Goal: Information Seeking & Learning: Check status

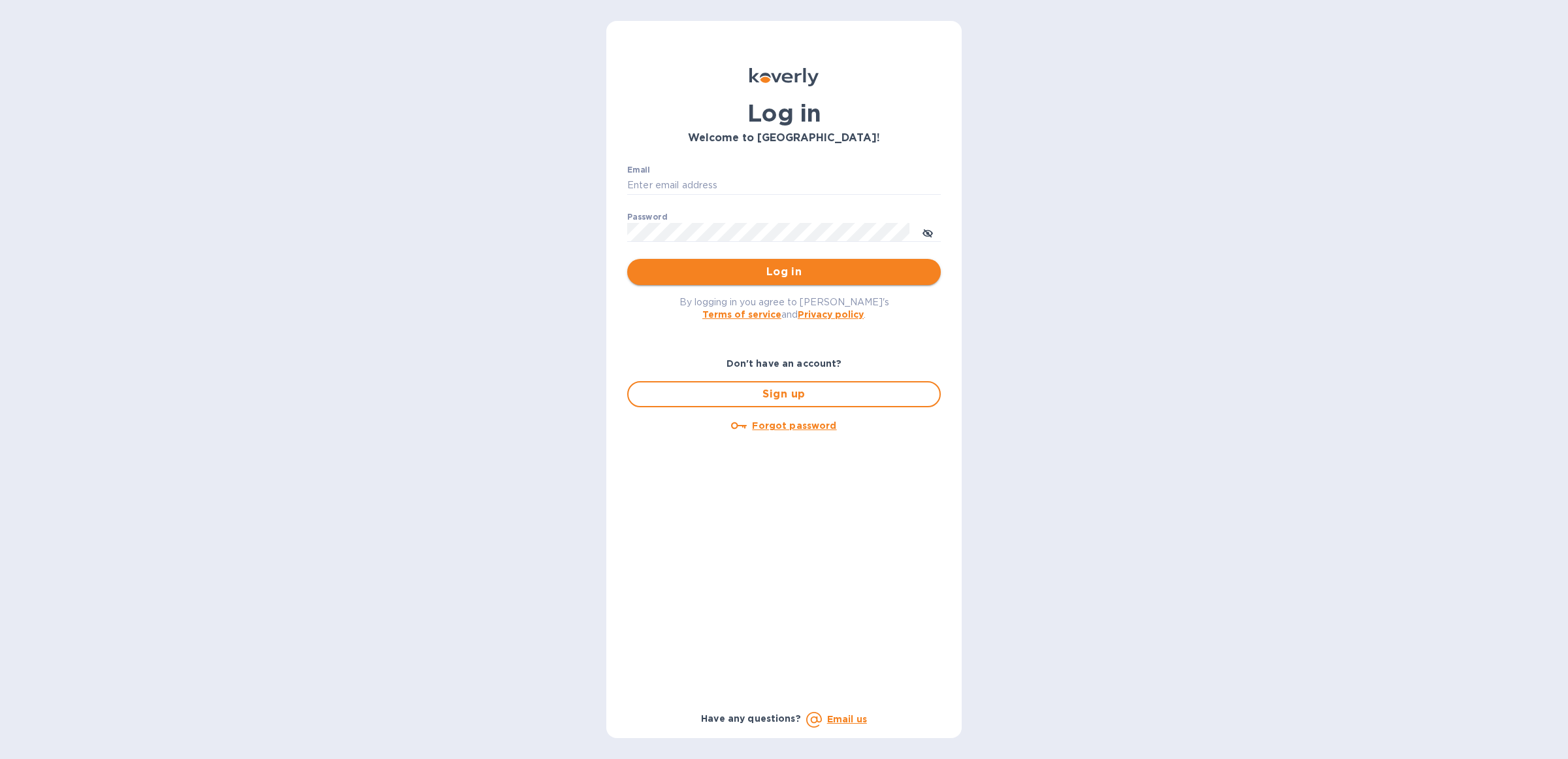
type input "[EMAIL_ADDRESS][DOMAIN_NAME]"
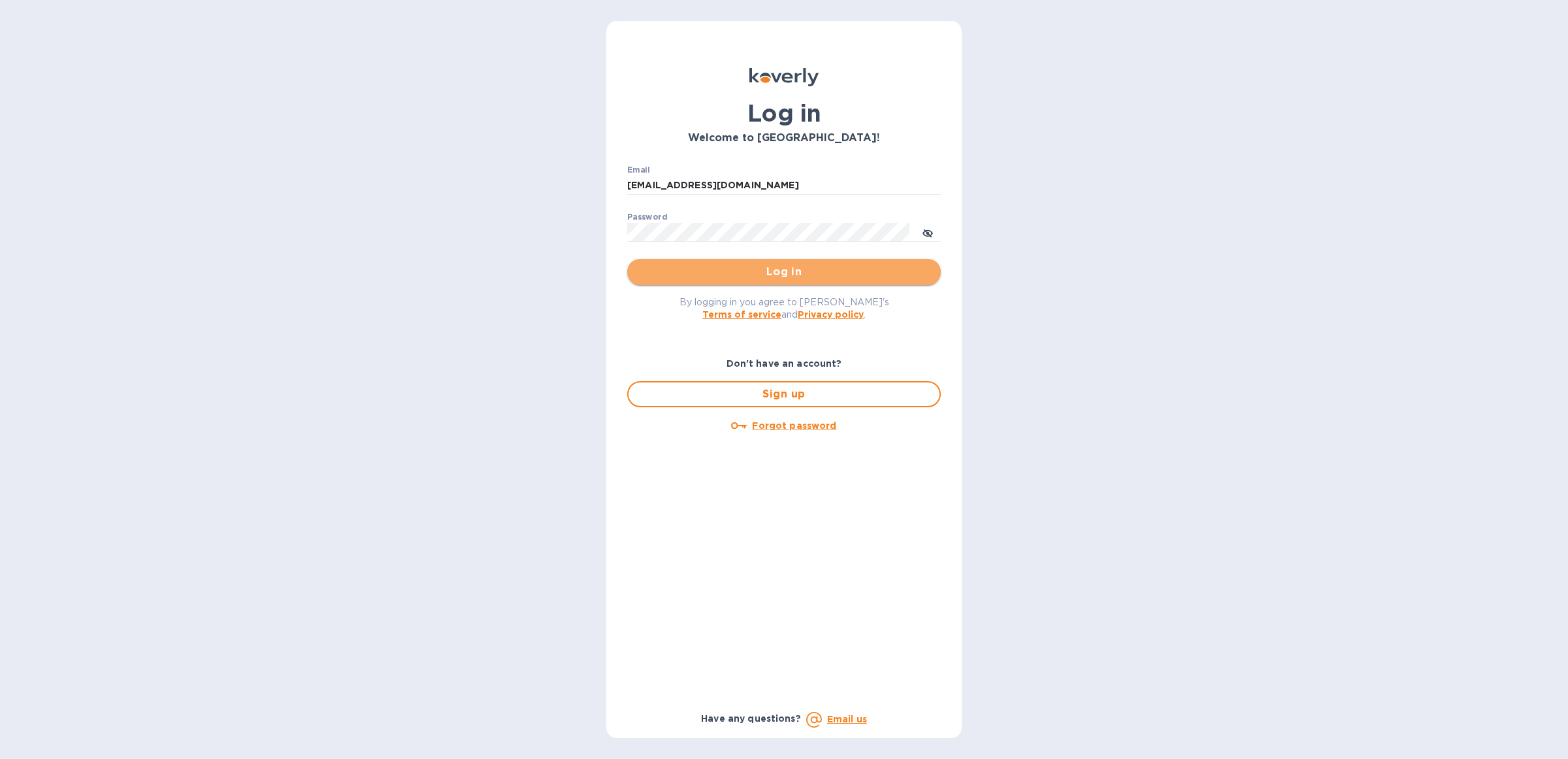
click at [684, 265] on span "Log in" at bounding box center [784, 272] width 293 height 15
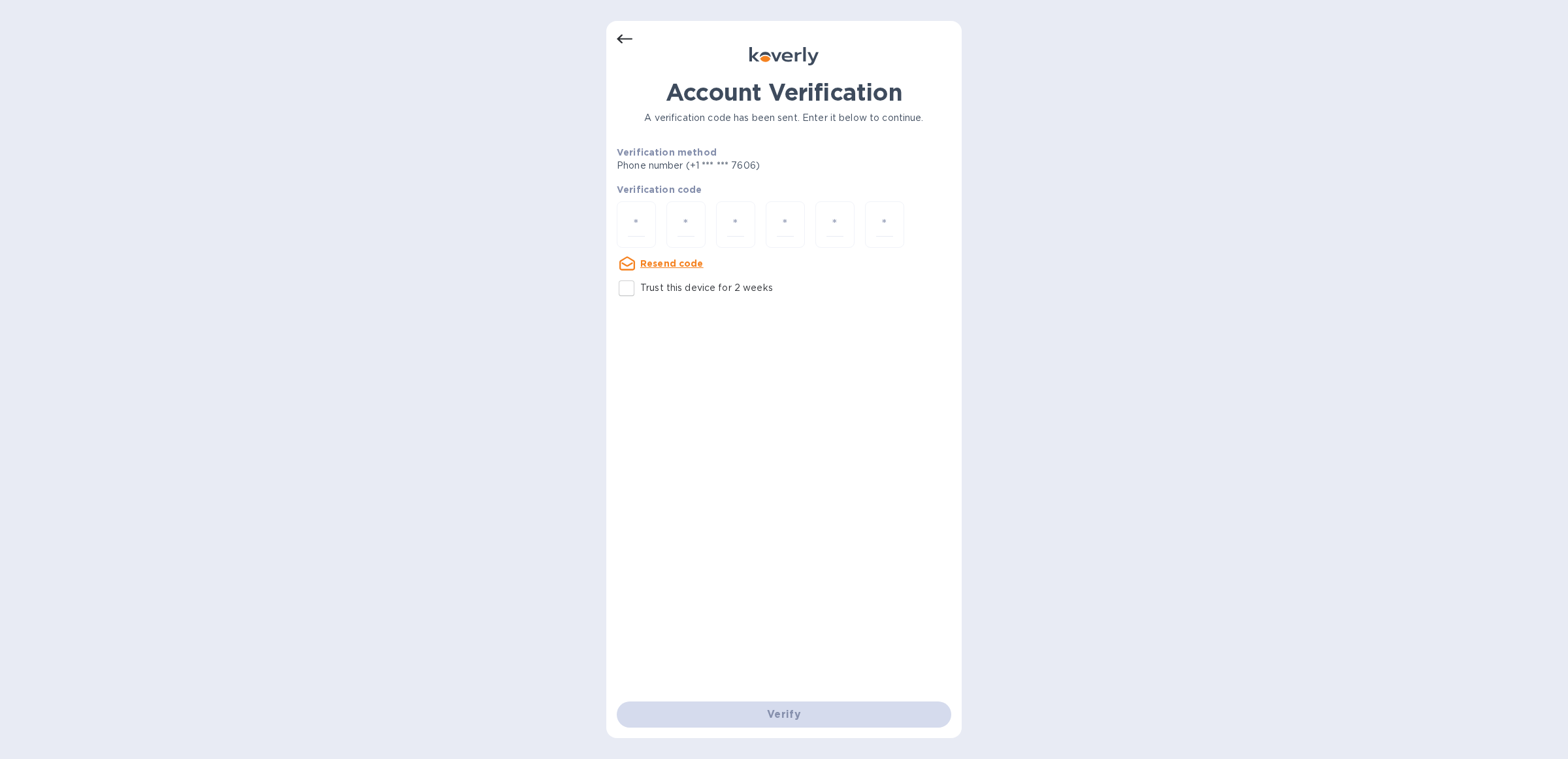
click at [665, 262] on u "Resend code" at bounding box center [672, 263] width 63 height 11
click at [657, 263] on u "Resend code" at bounding box center [672, 263] width 63 height 11
click at [640, 219] on input "number" at bounding box center [637, 224] width 17 height 24
paste input "4"
type input "4"
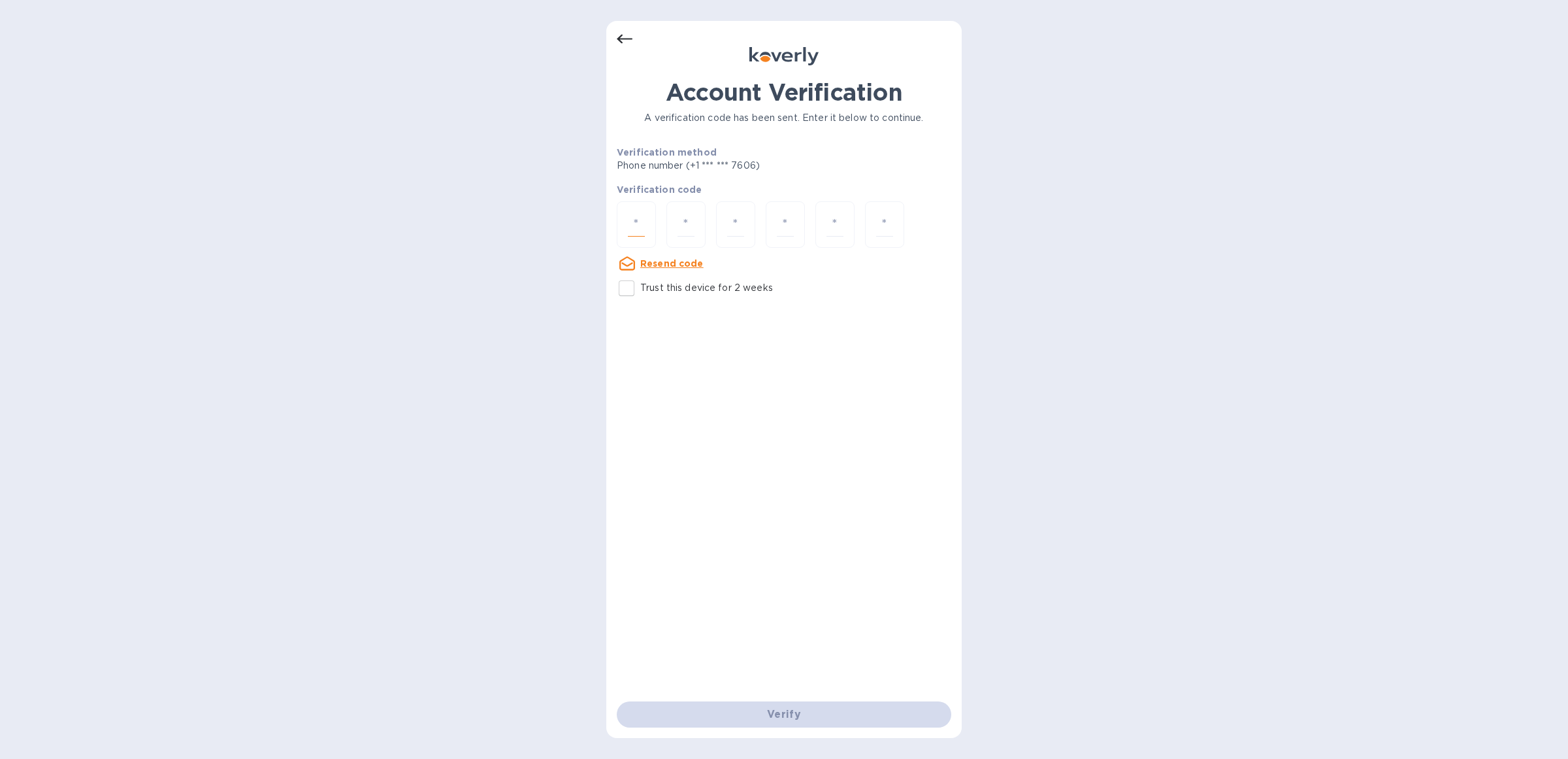
type input "7"
type input "3"
type input "6"
type input "7"
type input "0"
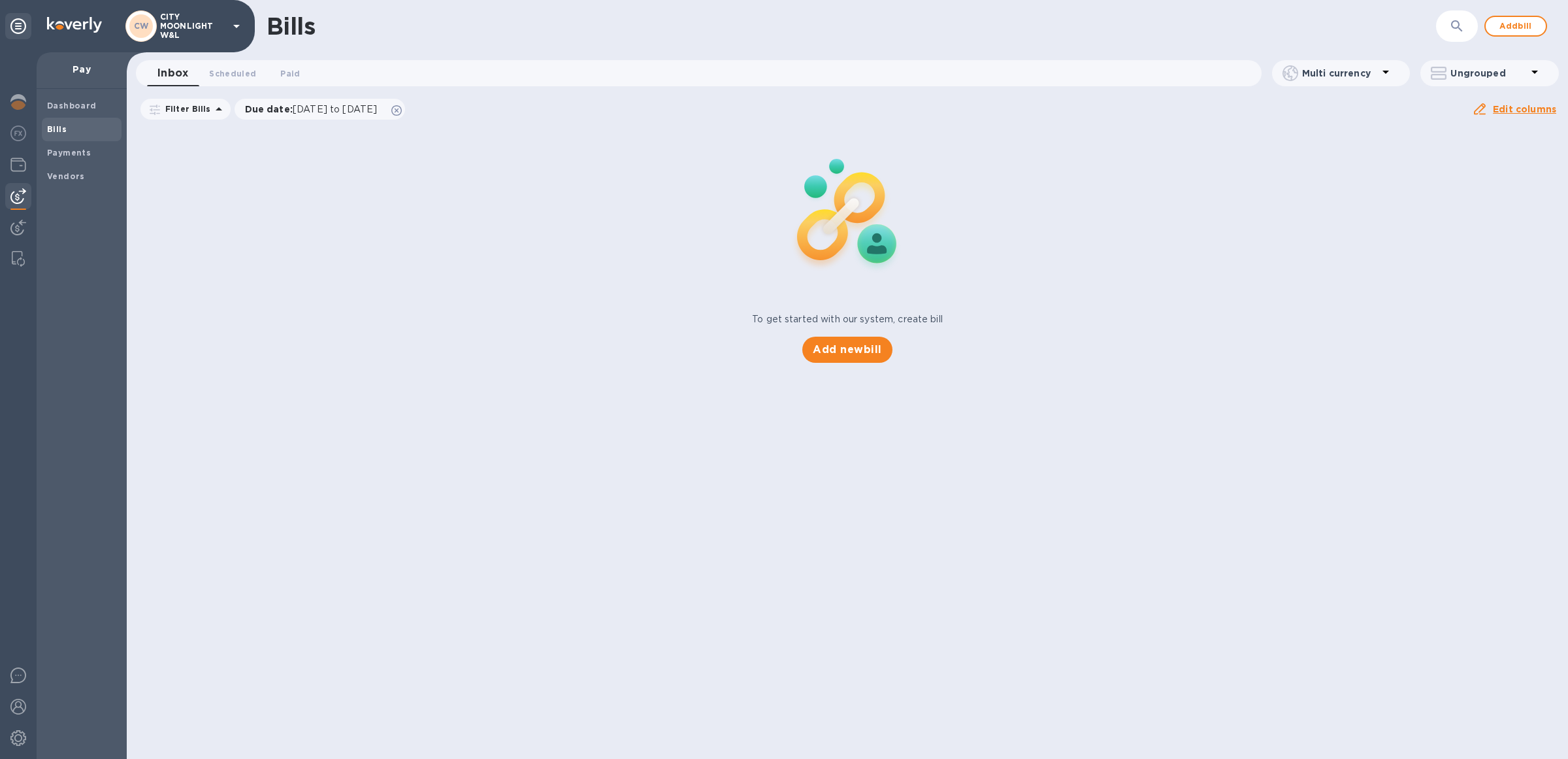
click at [12, 197] on img at bounding box center [18, 196] width 15 height 15
click at [66, 155] on b "Payments" at bounding box center [69, 153] width 44 height 10
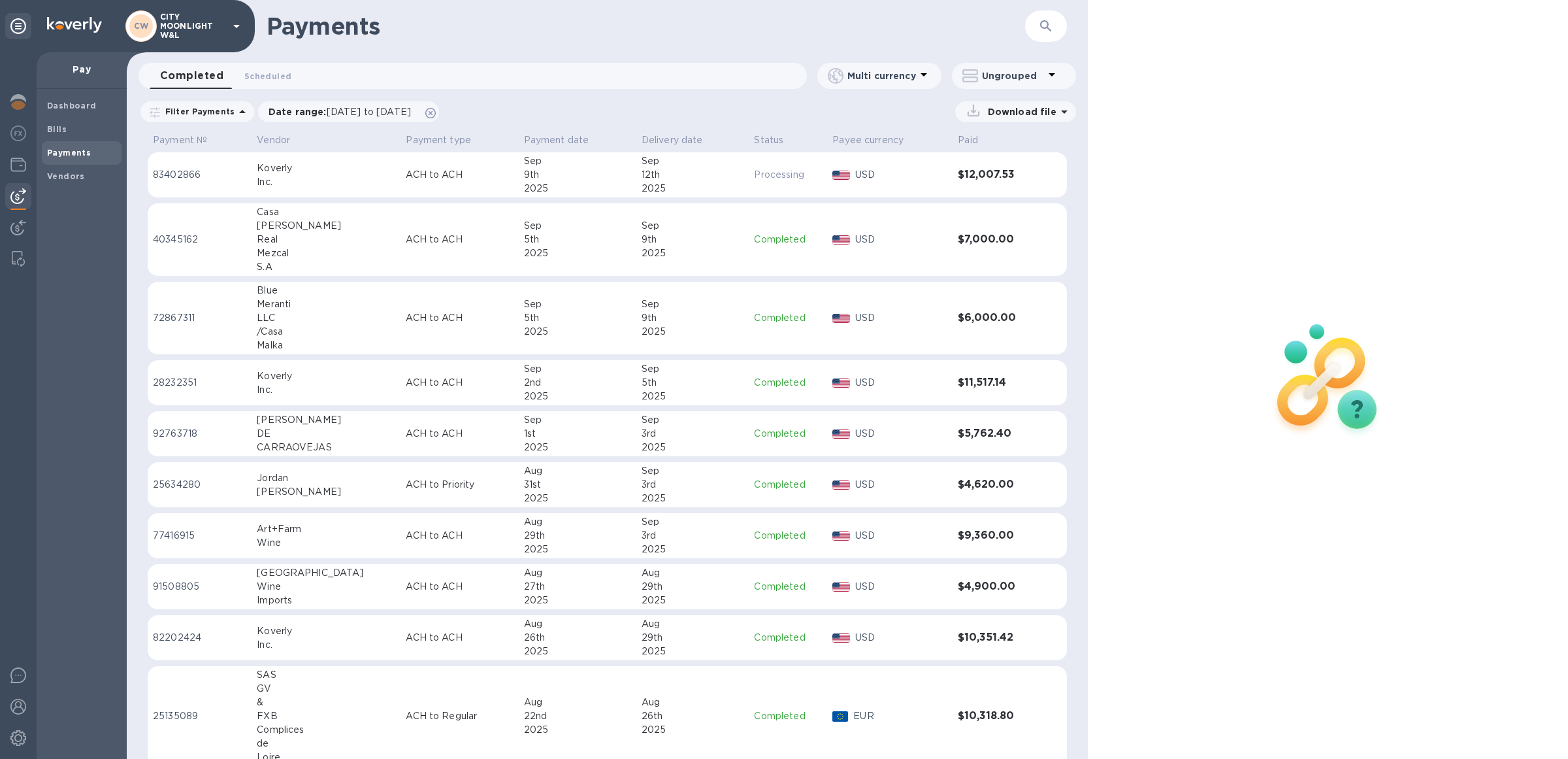
click at [1038, 24] on icon "button" at bounding box center [1046, 26] width 15 height 15
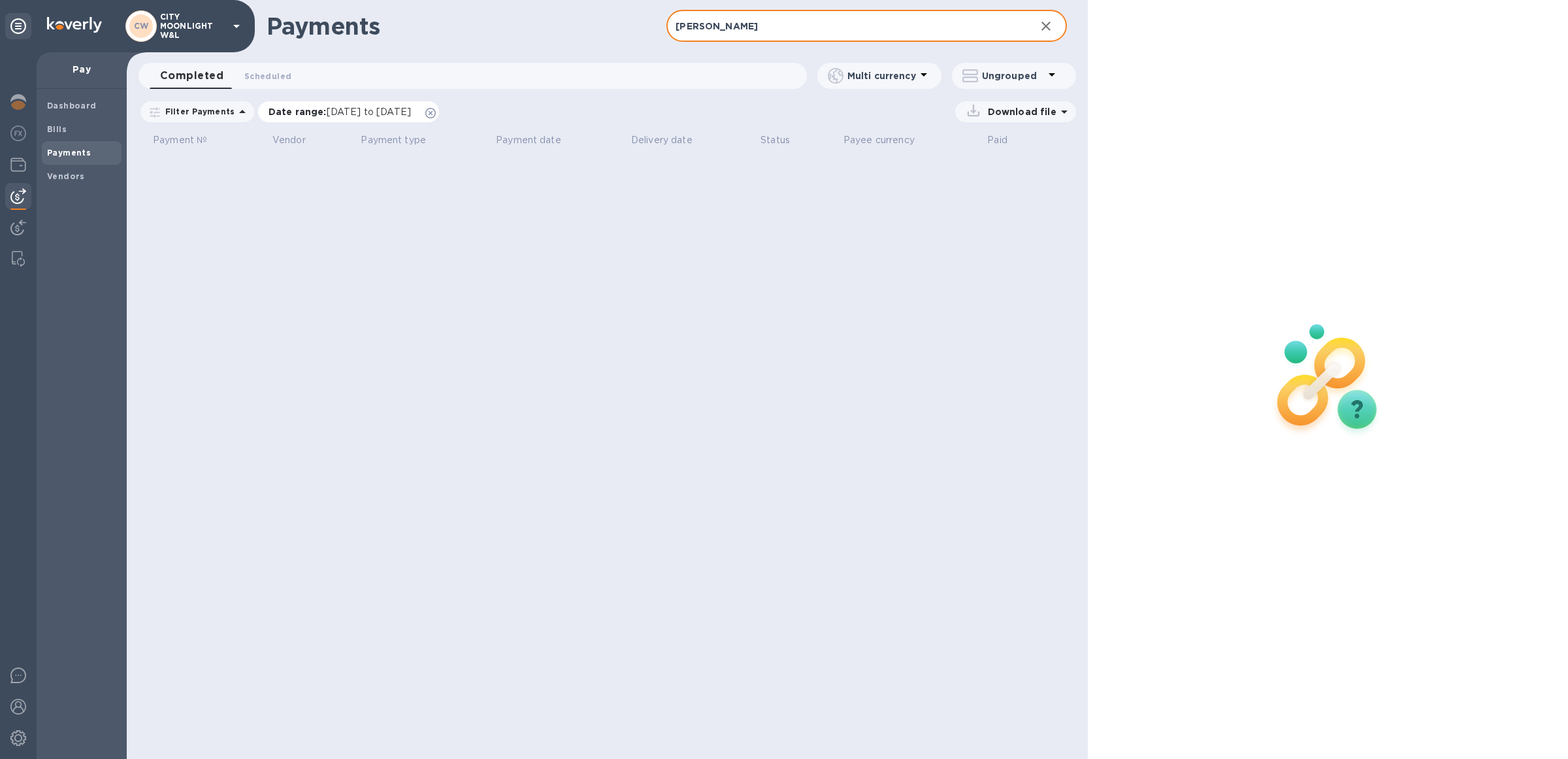
click at [436, 111] on icon at bounding box center [430, 112] width 11 height 11
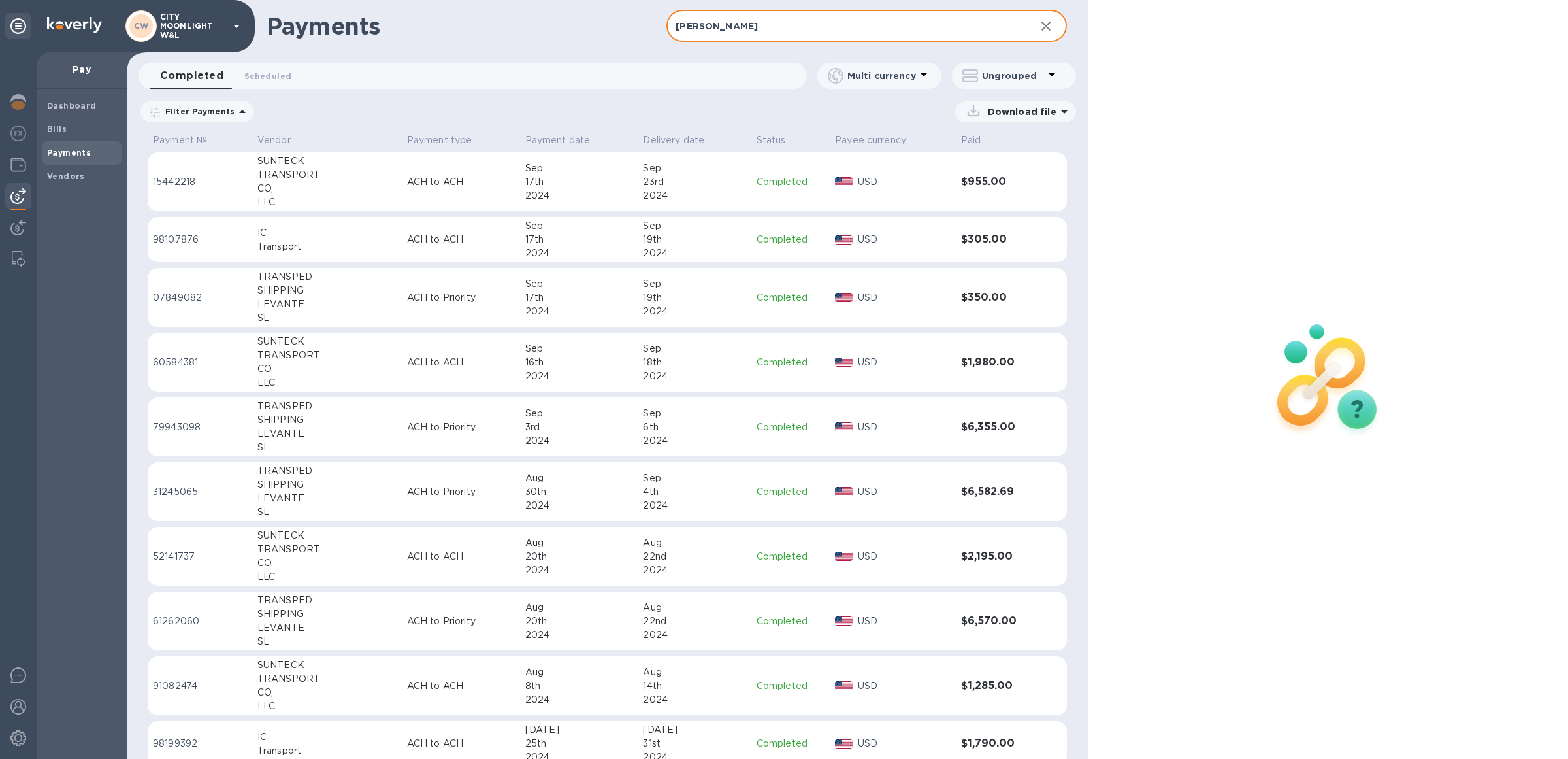
click at [729, 30] on input "[PERSON_NAME]" at bounding box center [845, 26] width 358 height 32
type input "transpe"
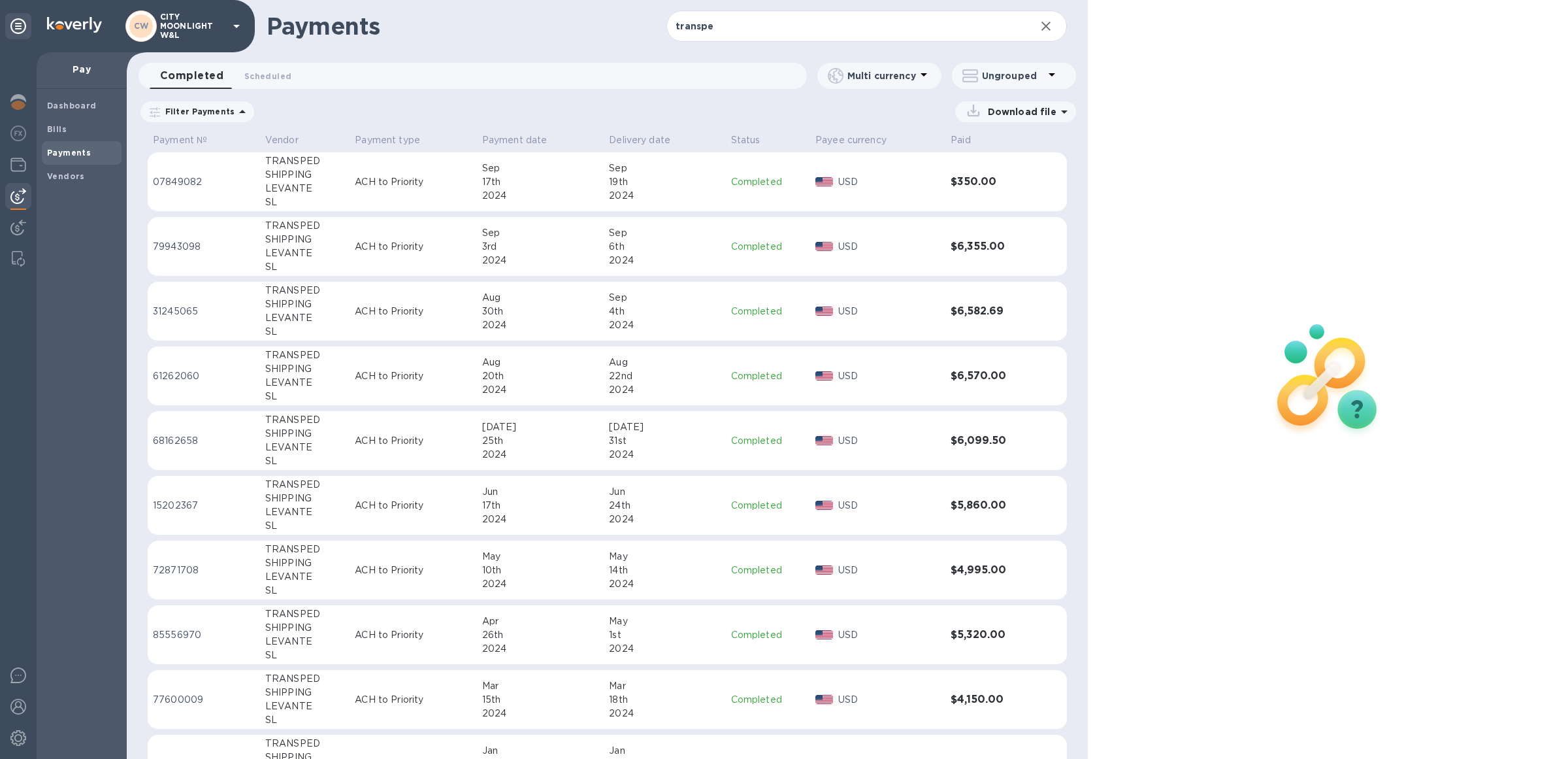
click at [630, 110] on div "Download file" at bounding box center [668, 111] width 814 height 21
drag, startPoint x: 630, startPoint y: 110, endPoint x: 772, endPoint y: 5, distance: 176.6
click at [771, 20] on div "Payments transpe ​ Completed 0 Scheduled 0 Multi currency Ungrouped Filter Paym…" at bounding box center [607, 380] width 961 height 759
click at [330, 98] on div "Payments transpe ​ Completed 0 Scheduled 0 Multi currency Ungrouped Filter Paym…" at bounding box center [607, 380] width 961 height 759
click at [239, 112] on icon at bounding box center [242, 110] width 7 height 3
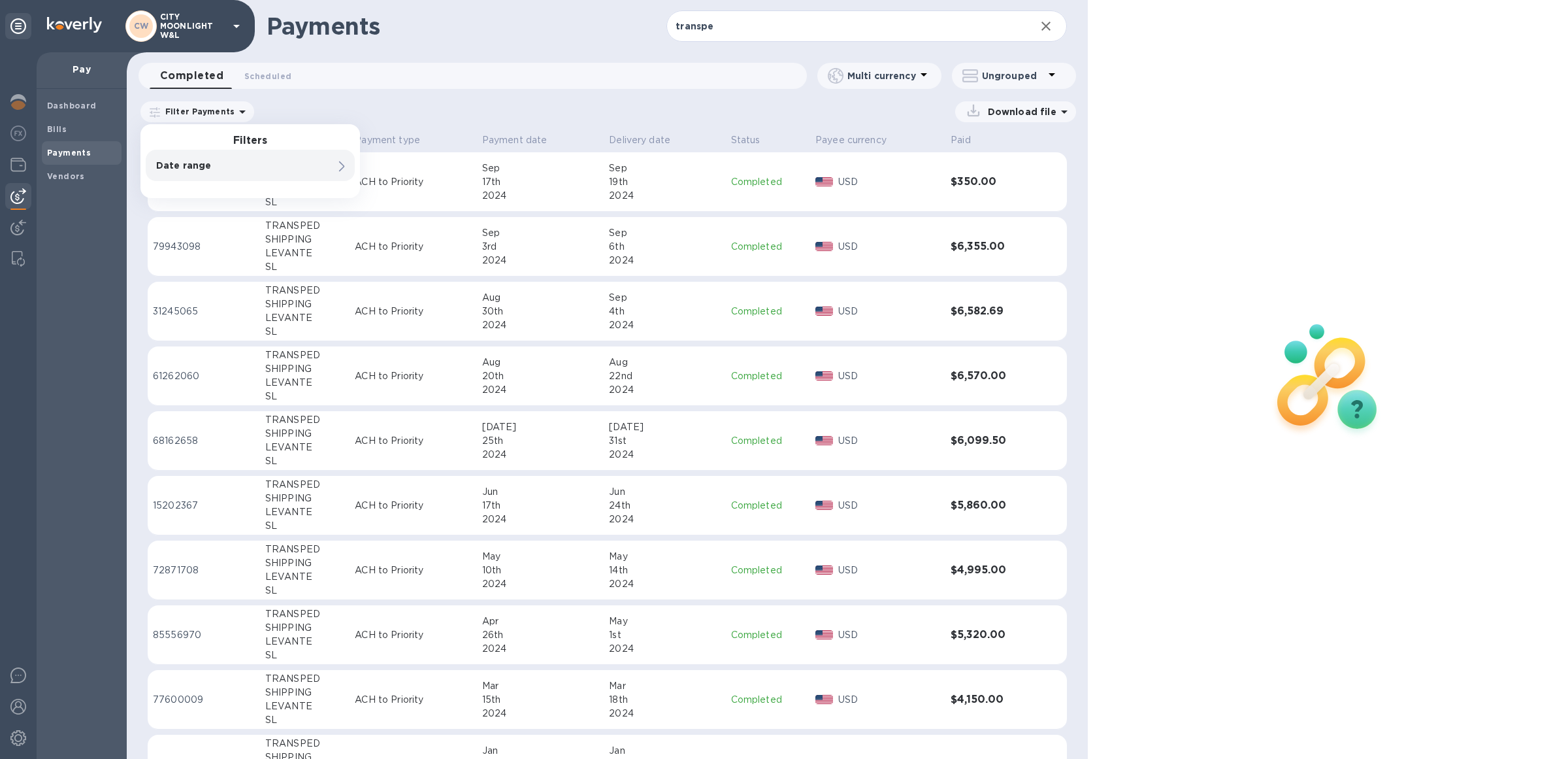
click at [229, 162] on p "Date range" at bounding box center [229, 165] width 144 height 13
click at [487, 202] on icon "button" at bounding box center [491, 203] width 15 height 15
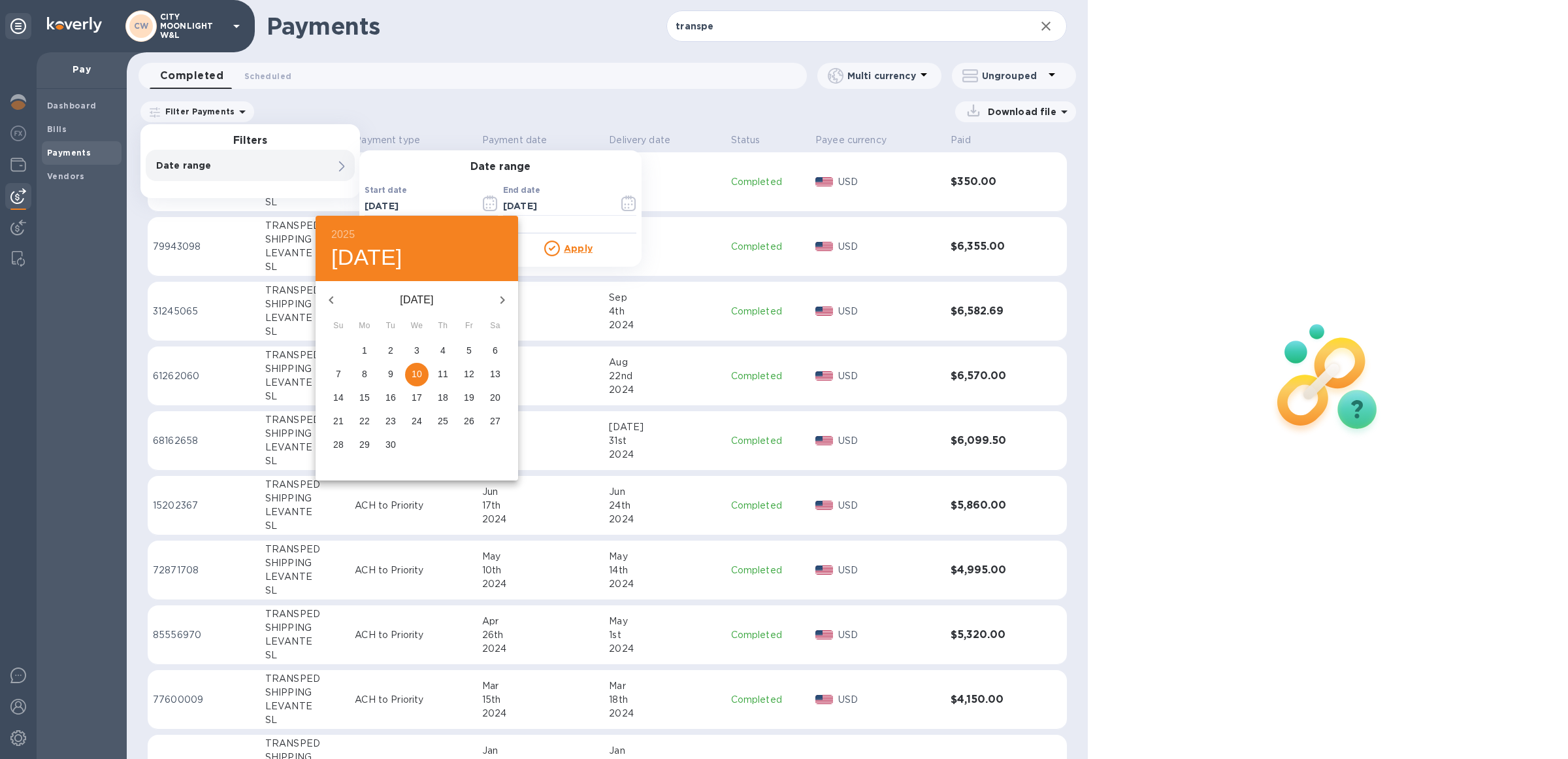
click at [332, 292] on icon "button" at bounding box center [331, 300] width 15 height 15
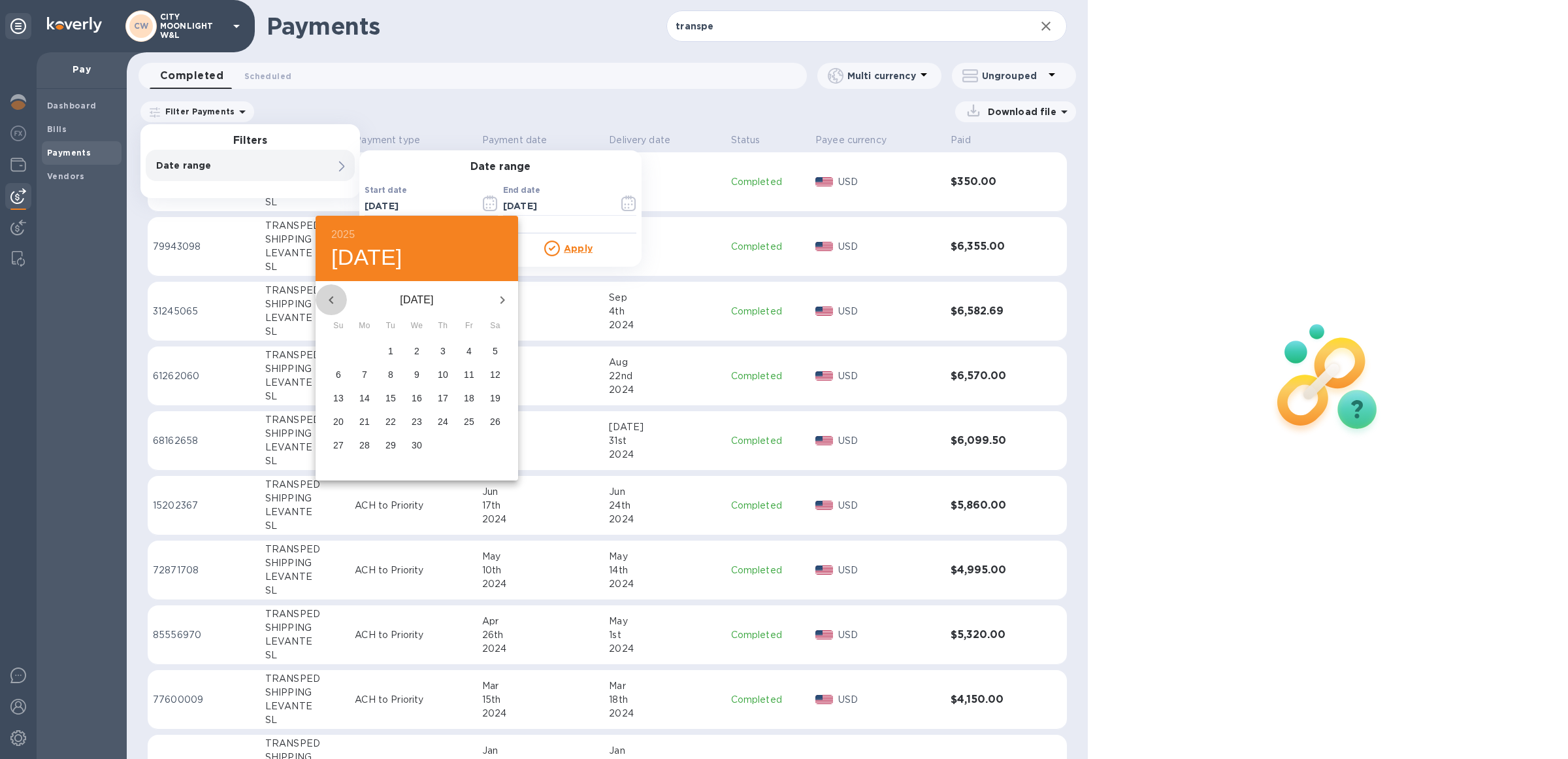
click at [332, 292] on icon "button" at bounding box center [331, 300] width 15 height 15
click at [340, 345] on p "1" at bounding box center [338, 351] width 5 height 13
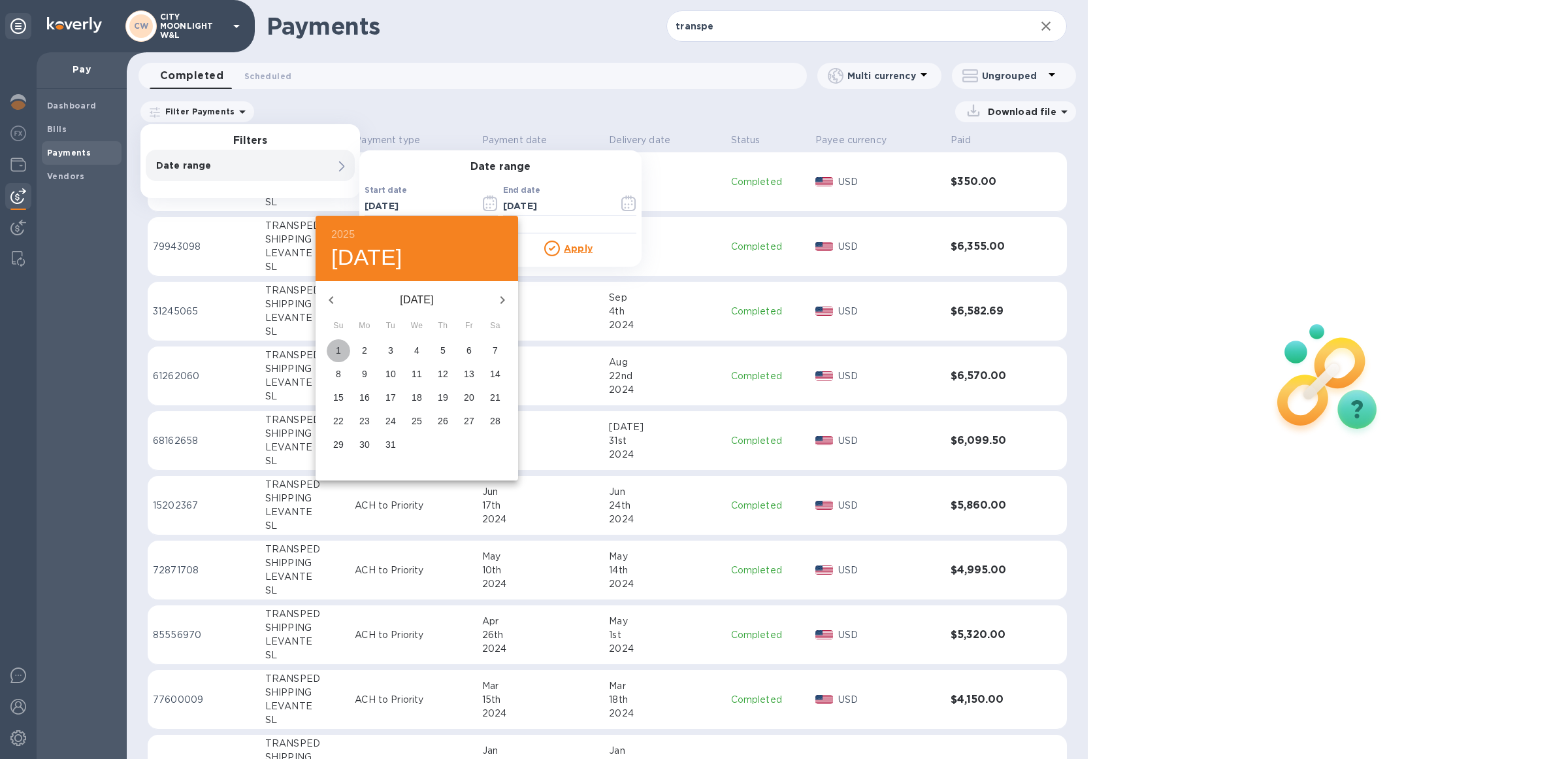
type input "12/01/2024"
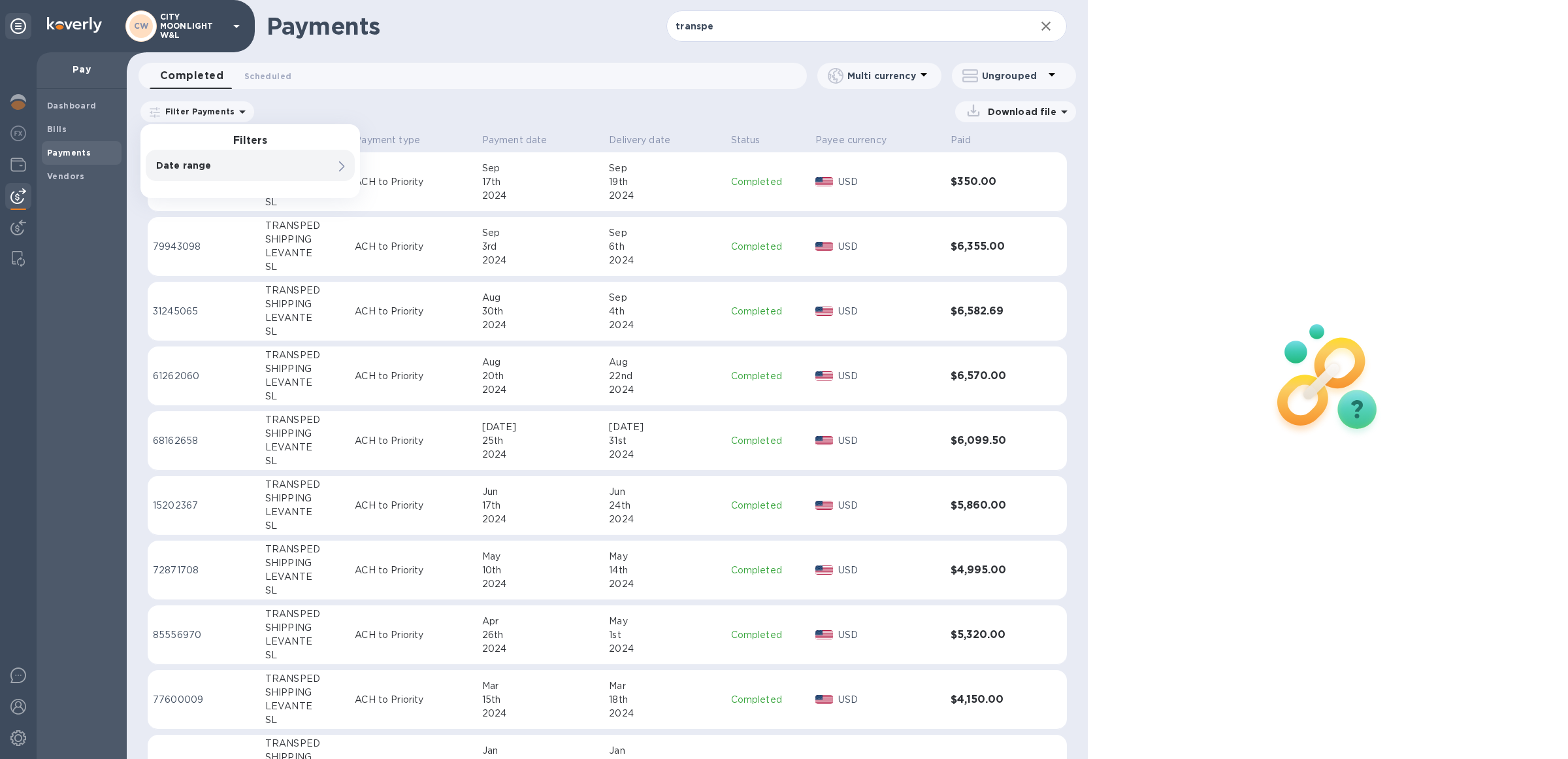
click at [340, 166] on icon at bounding box center [342, 166] width 6 height 11
click at [567, 250] on u "Apply" at bounding box center [578, 248] width 29 height 11
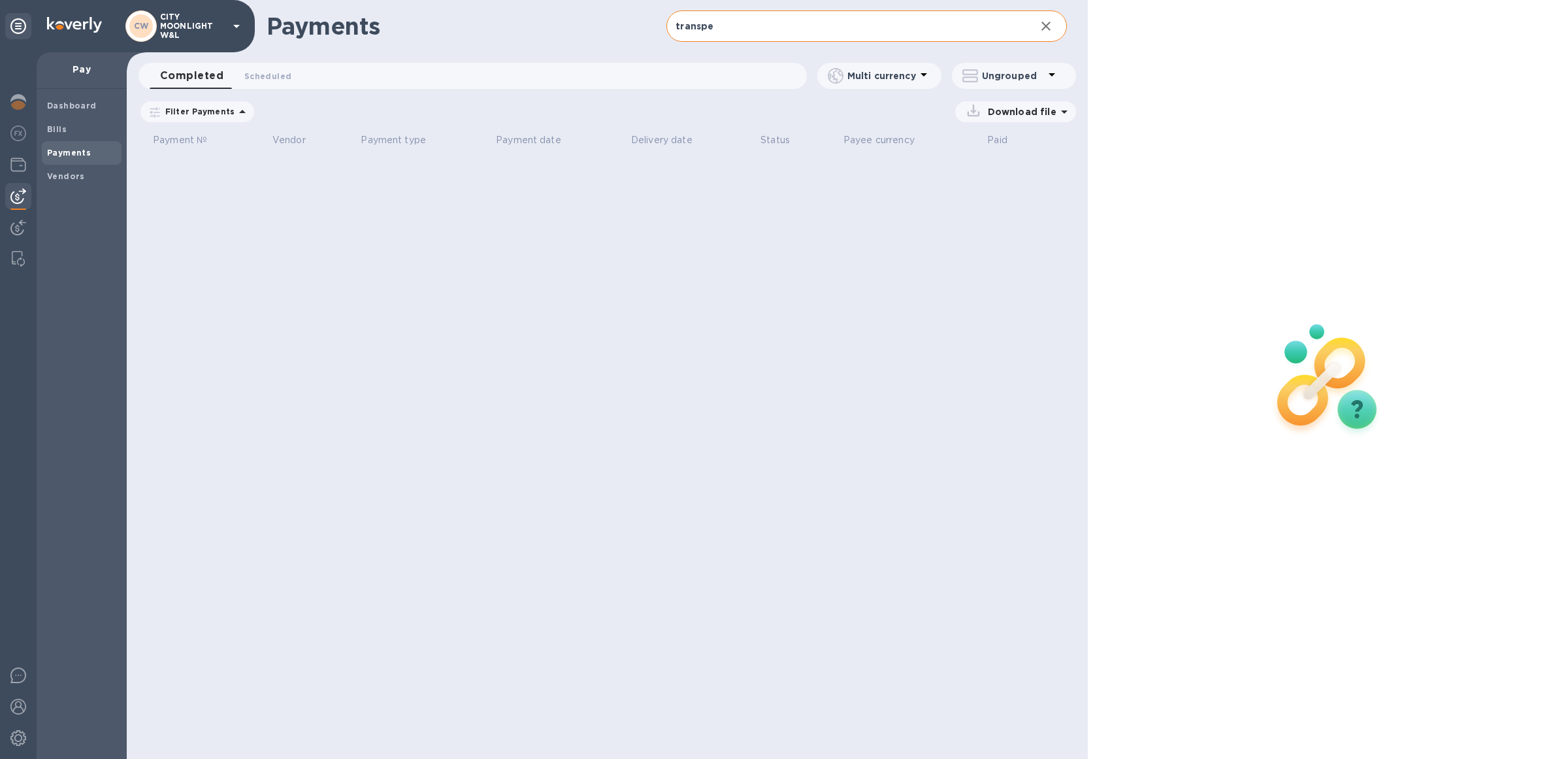
click at [774, 30] on input "transpe" at bounding box center [845, 26] width 358 height 32
type input "transped"
click at [0, 0] on icon at bounding box center [0, 0] width 0 height 0
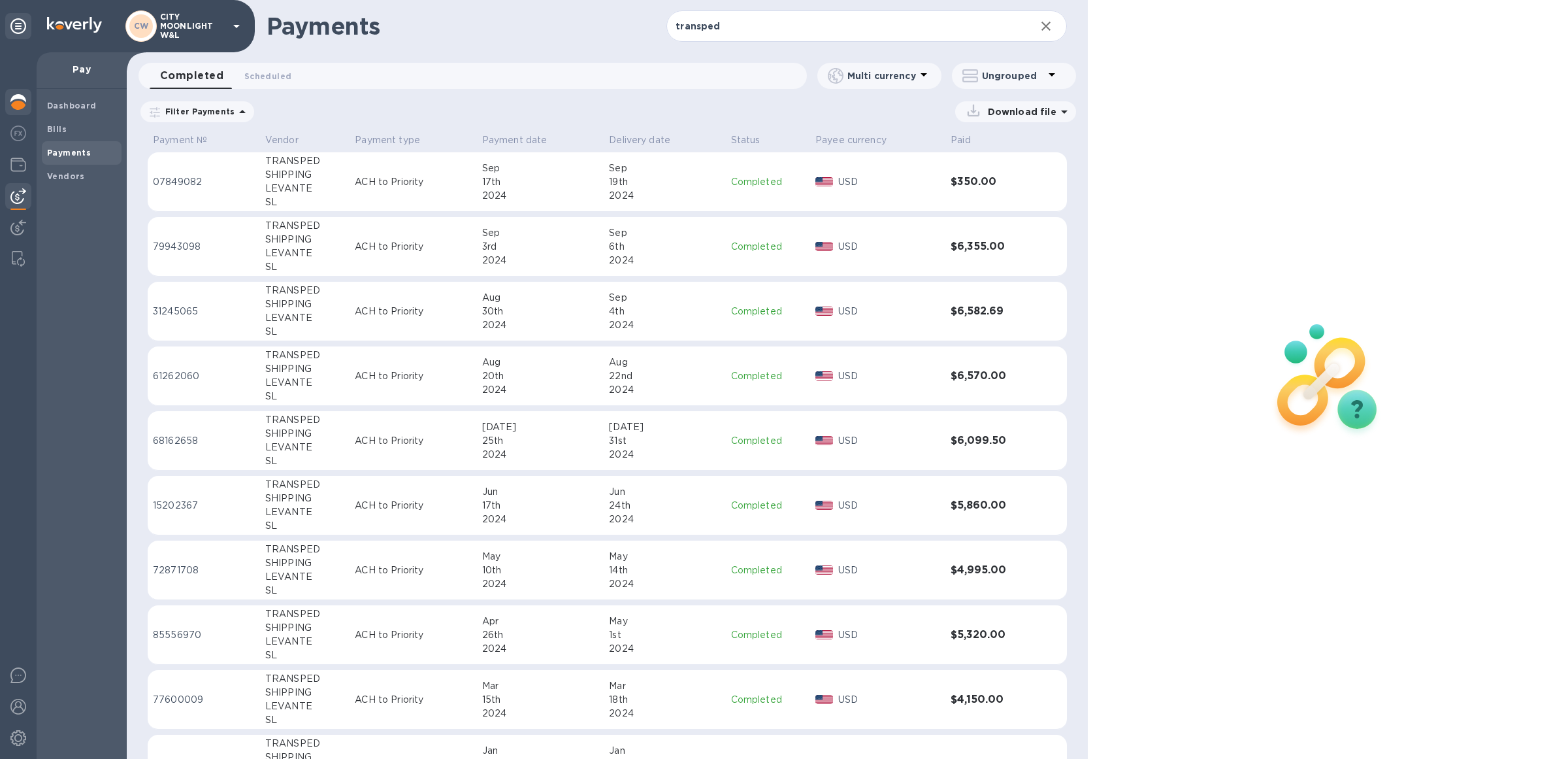
click at [20, 103] on img at bounding box center [18, 102] width 15 height 15
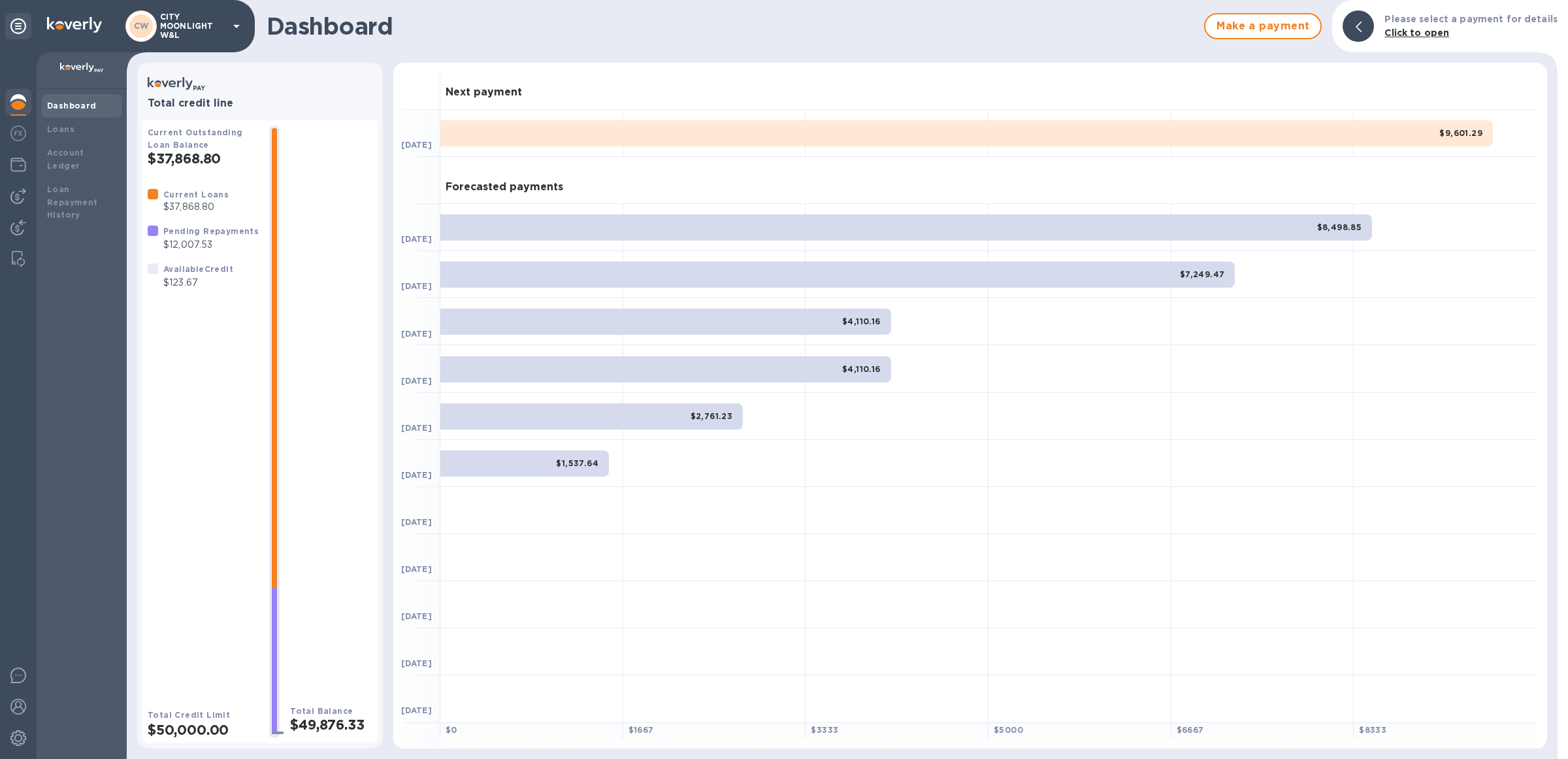
click at [69, 106] on b "Dashboard" at bounding box center [72, 106] width 50 height 10
click at [13, 188] on img at bounding box center [18, 196] width 15 height 15
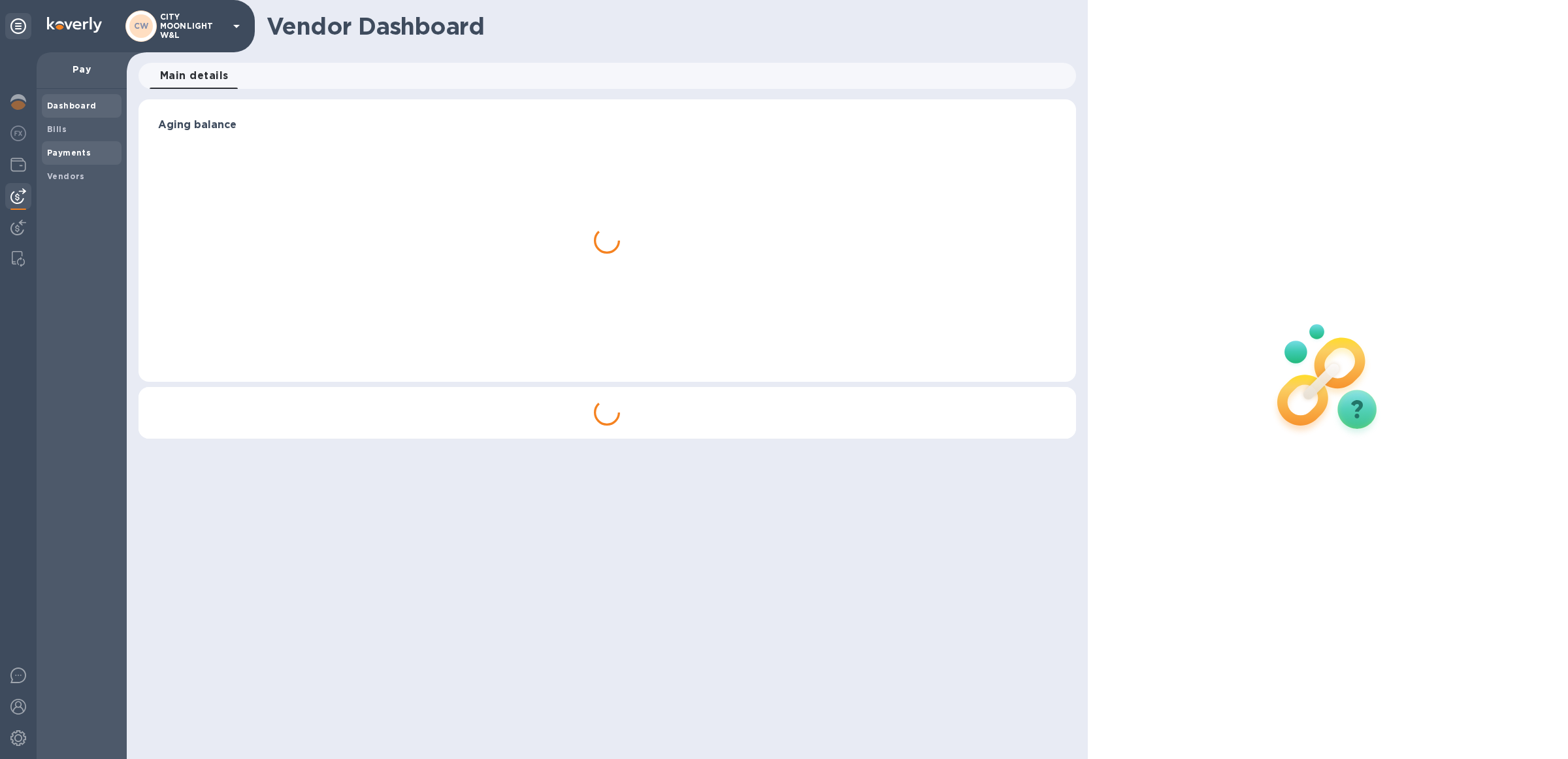
click at [76, 148] on b "Payments" at bounding box center [69, 153] width 44 height 10
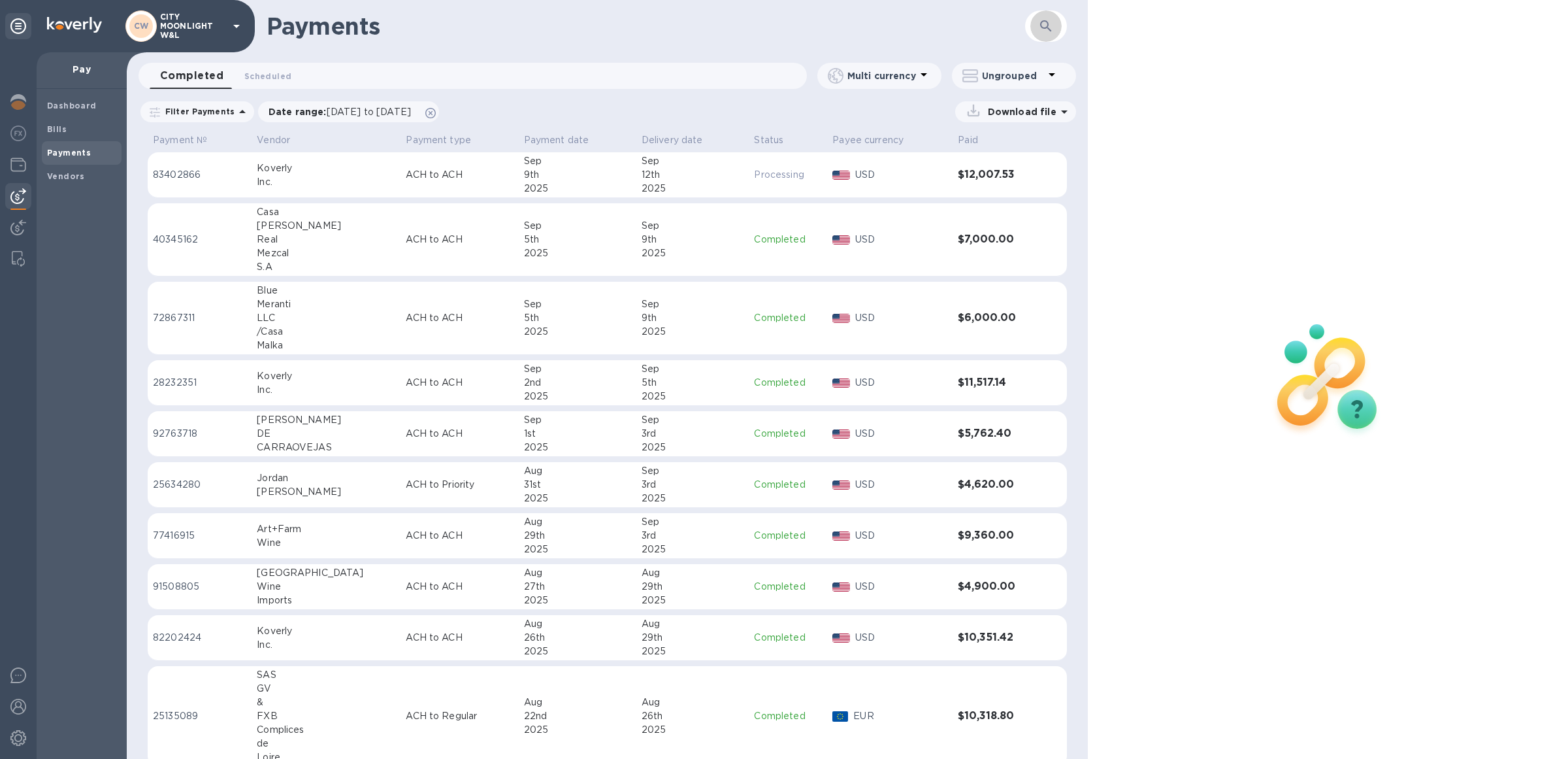
click at [1041, 30] on icon "button" at bounding box center [1046, 26] width 15 height 15
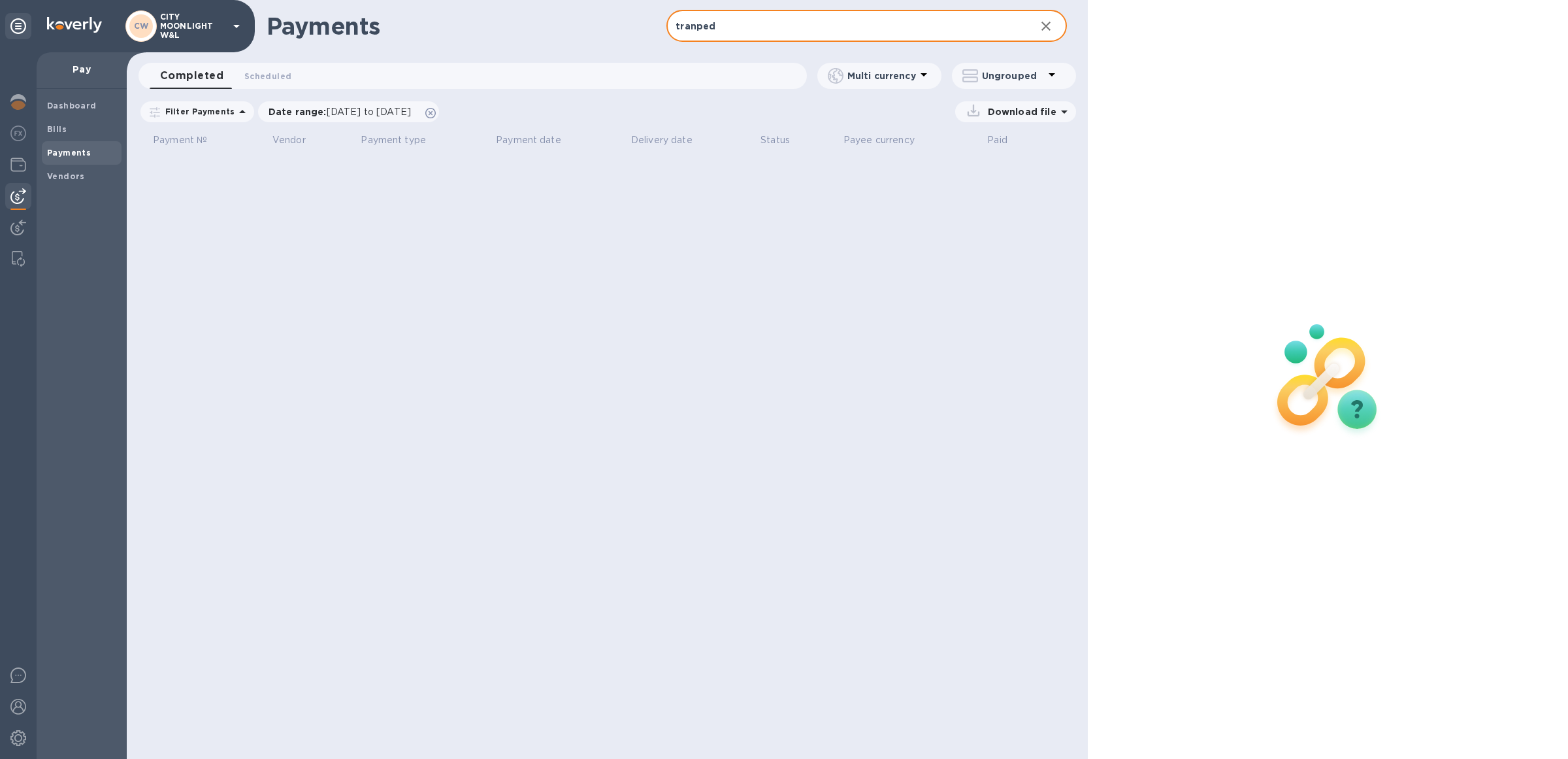
click at [694, 26] on input "tranped" at bounding box center [845, 26] width 358 height 32
type input "transped"
click at [56, 125] on b "Bills" at bounding box center [57, 129] width 19 height 10
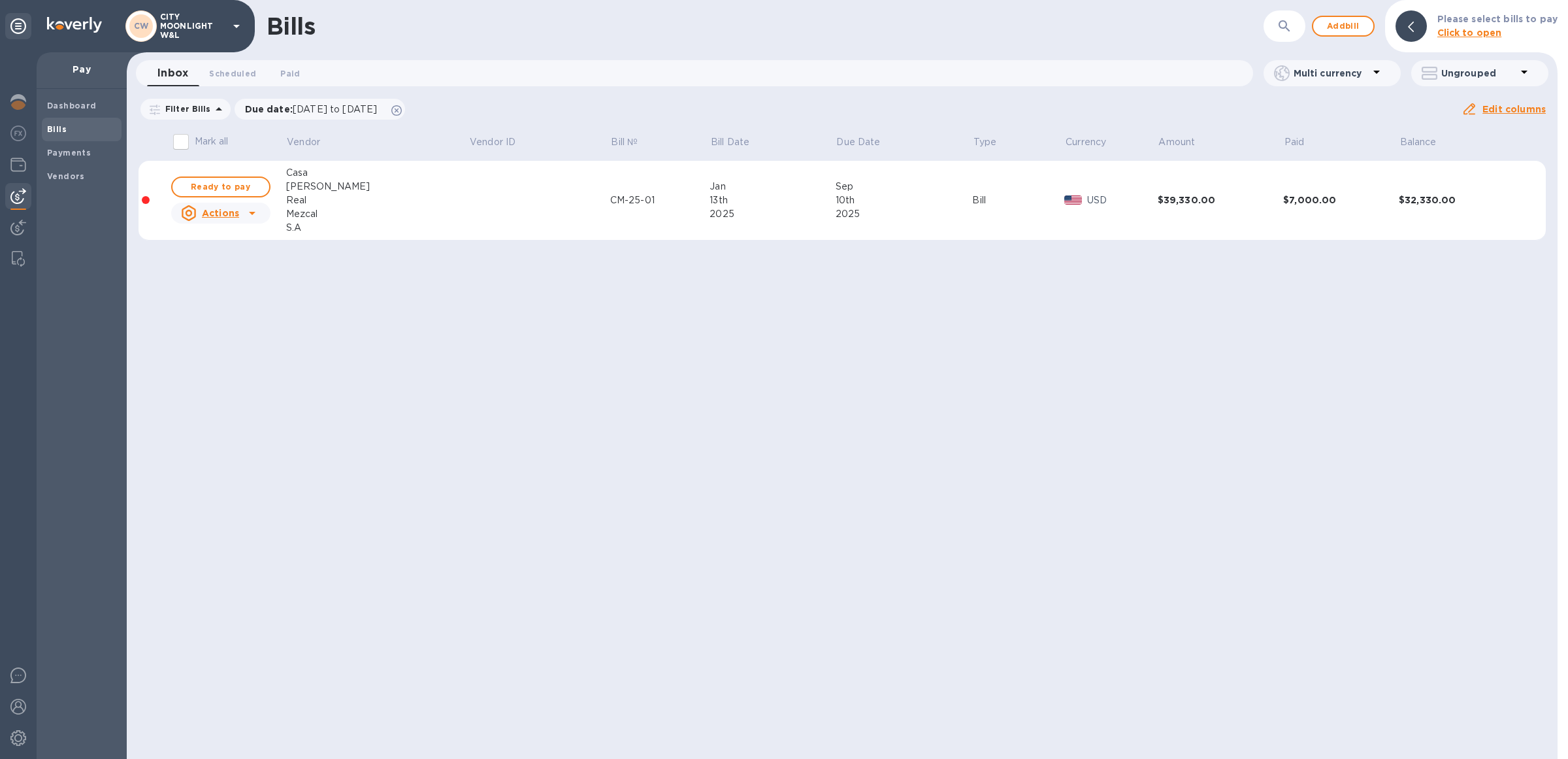
click at [50, 124] on b "Bills" at bounding box center [57, 129] width 19 height 10
click at [16, 199] on img at bounding box center [18, 196] width 15 height 15
click at [67, 148] on b "Payments" at bounding box center [69, 153] width 44 height 10
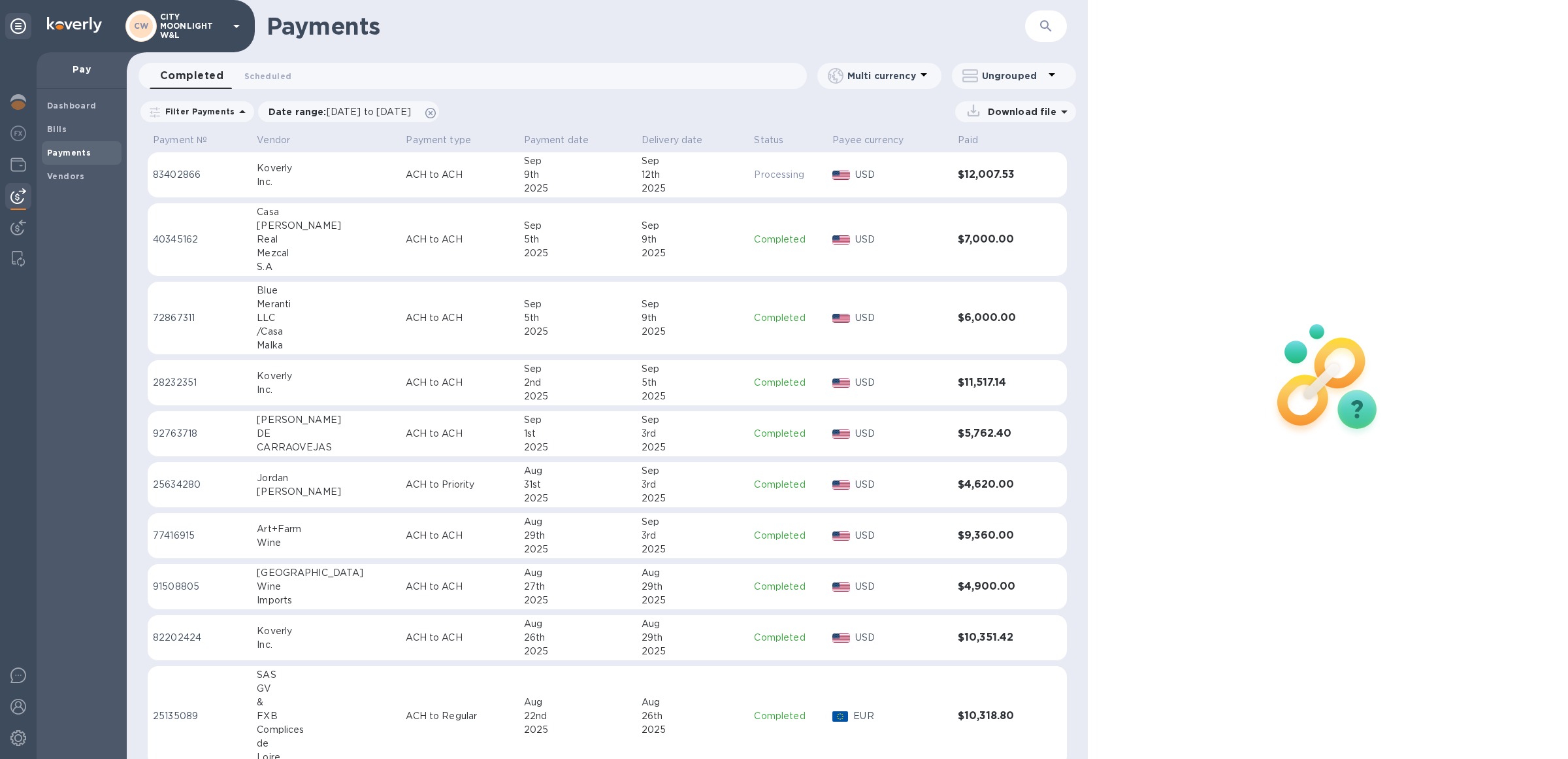
click at [1041, 25] on icon "button" at bounding box center [1046, 26] width 12 height 12
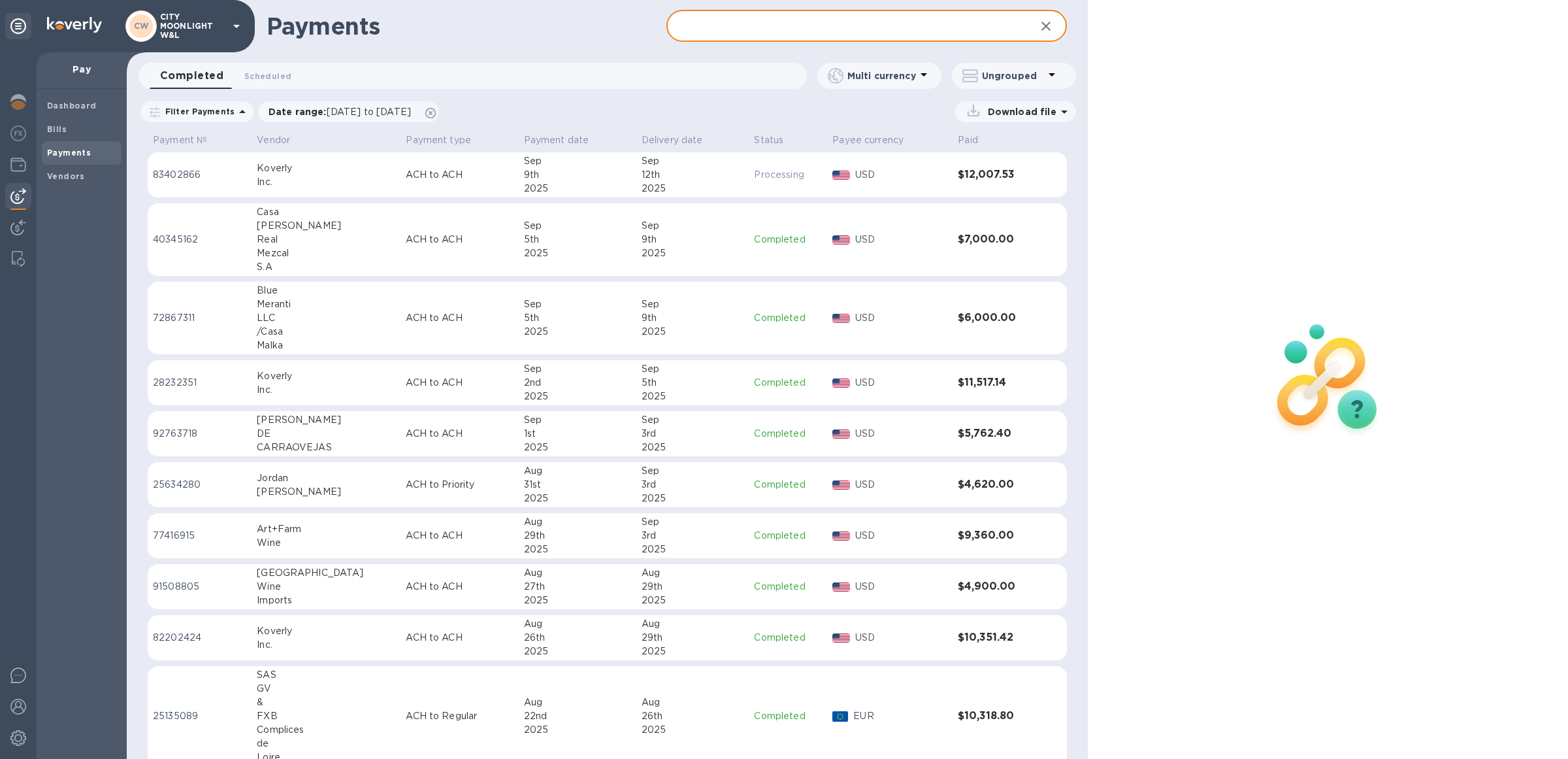
click at [857, 18] on input "text" at bounding box center [845, 26] width 358 height 32
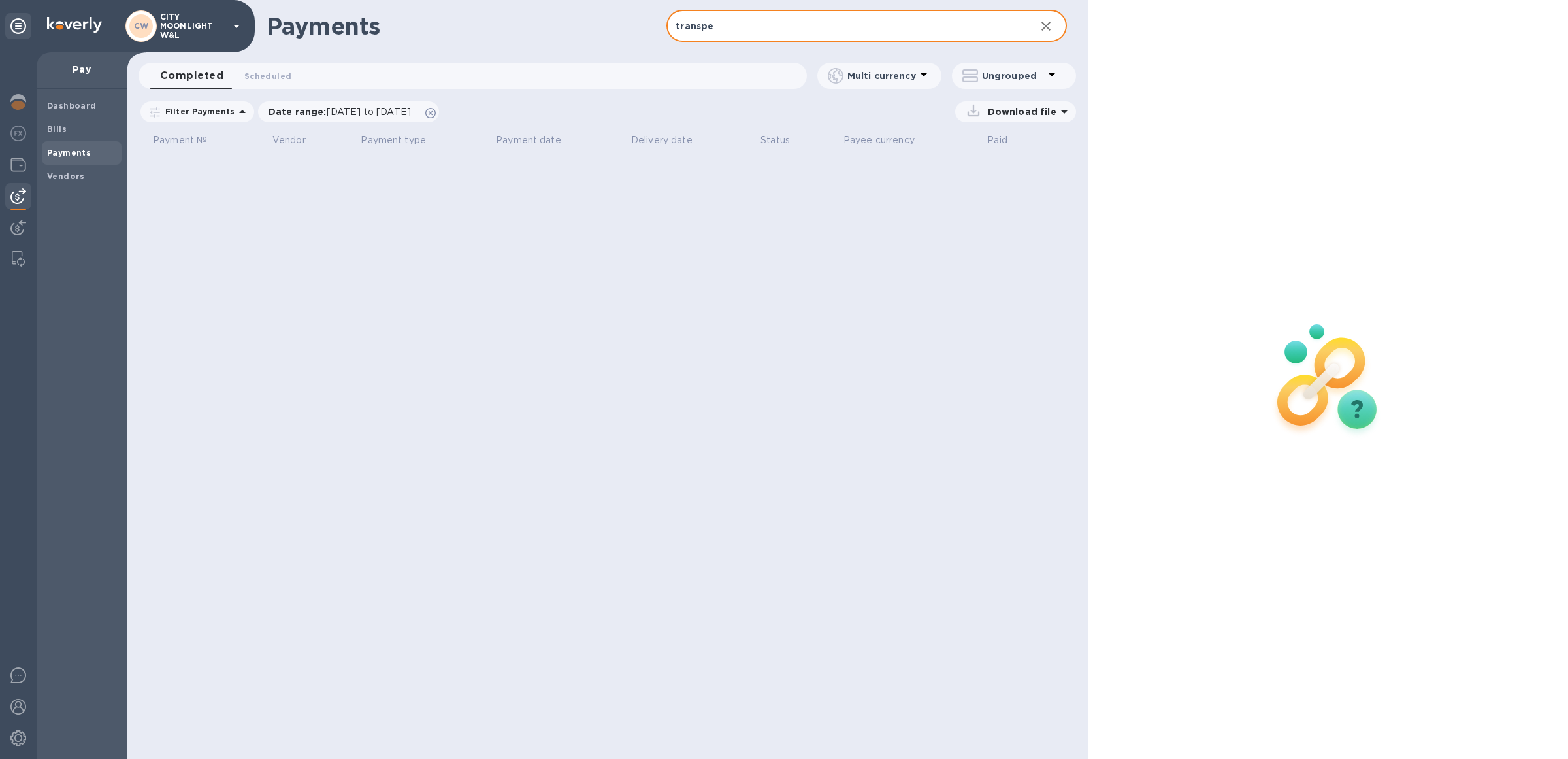
click at [734, 21] on input "transpe" at bounding box center [845, 26] width 358 height 32
type input "transped"
click at [436, 111] on icon at bounding box center [430, 112] width 11 height 11
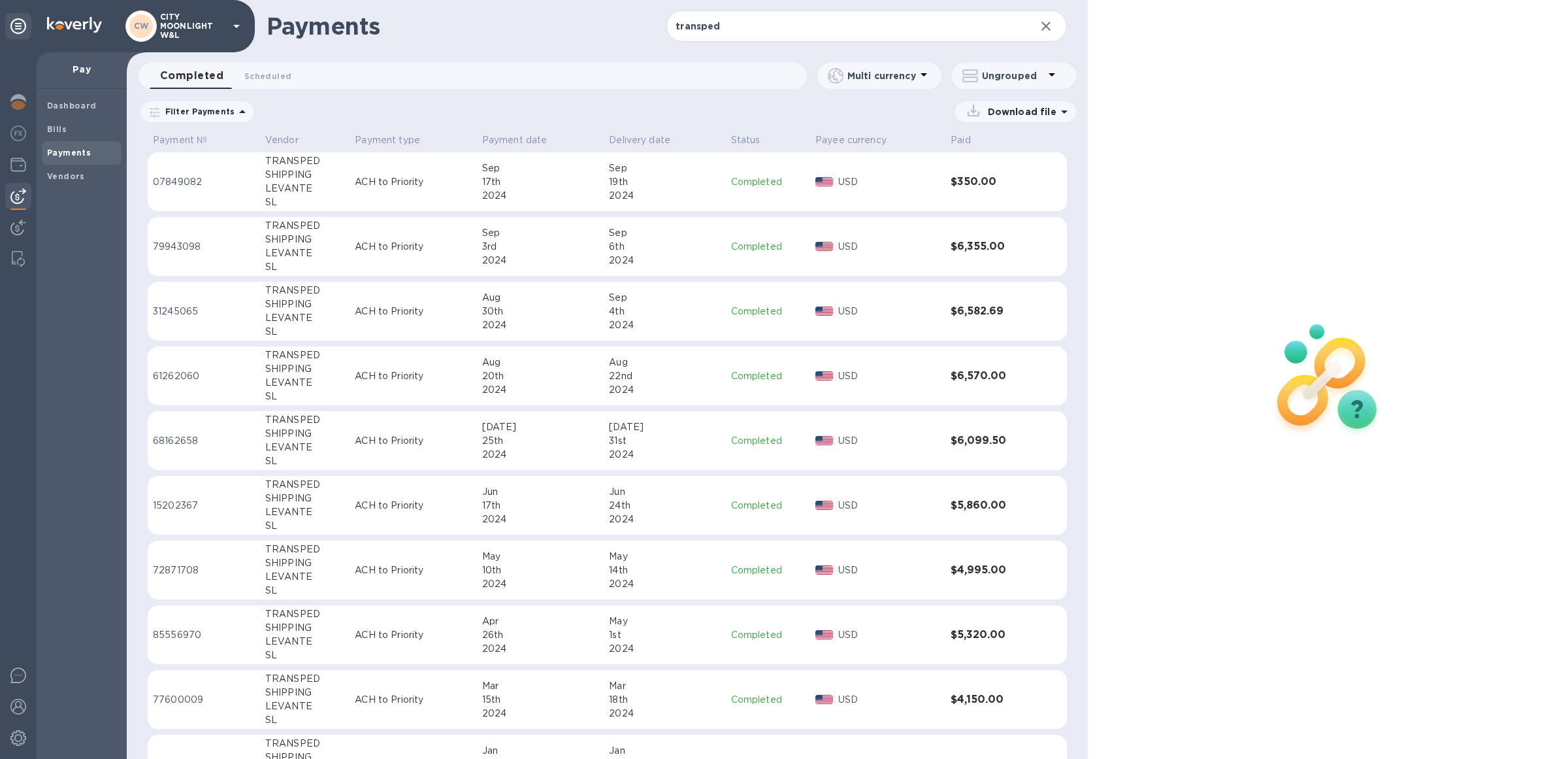
drag, startPoint x: 742, startPoint y: 328, endPoint x: 1269, endPoint y: 142, distance: 558.9
click at [1269, 142] on div at bounding box center [1328, 380] width 480 height 759
